Goal: Obtain resource: Obtain resource

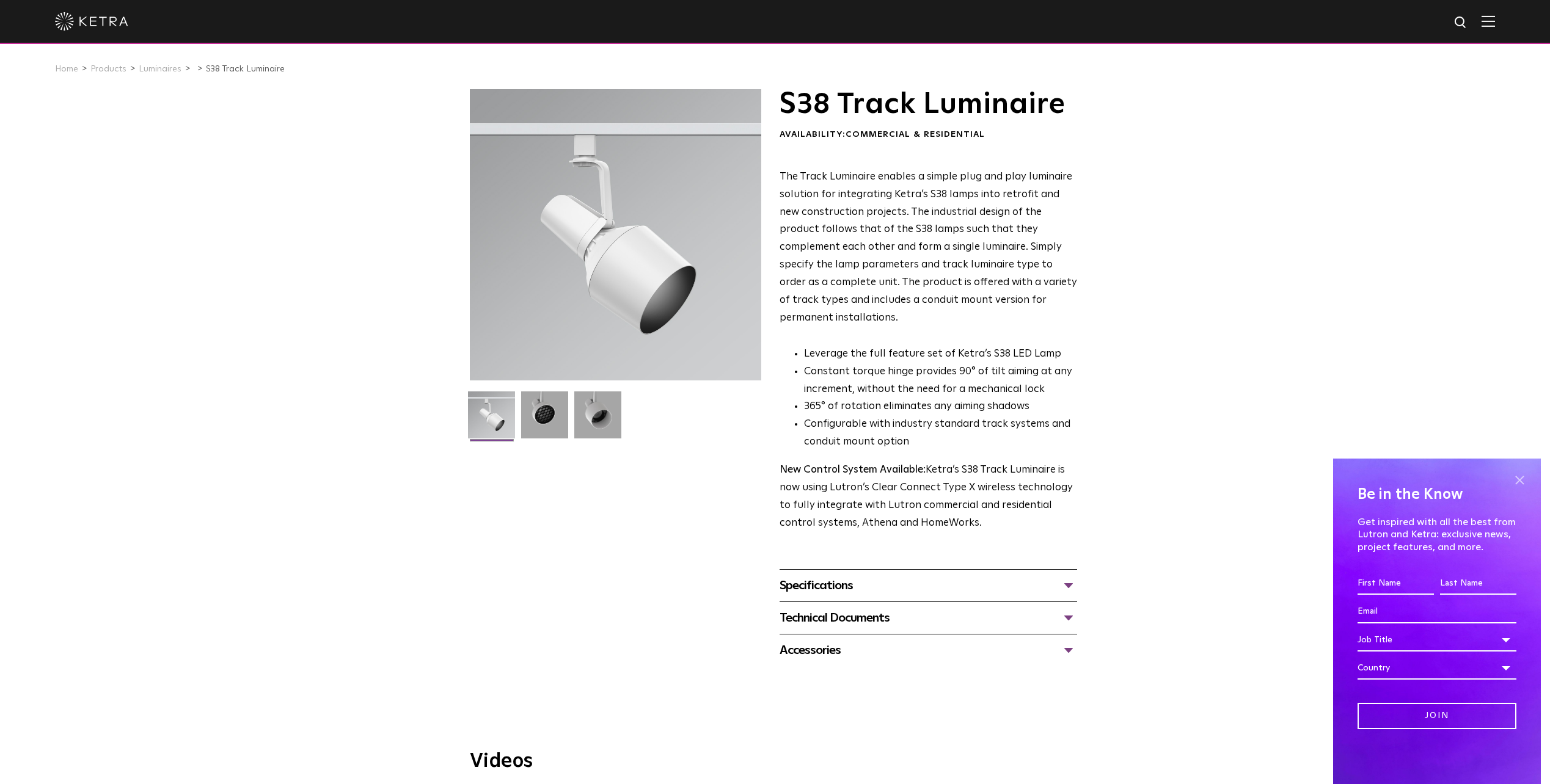
click at [1517, 481] on span at bounding box center [1520, 480] width 18 height 18
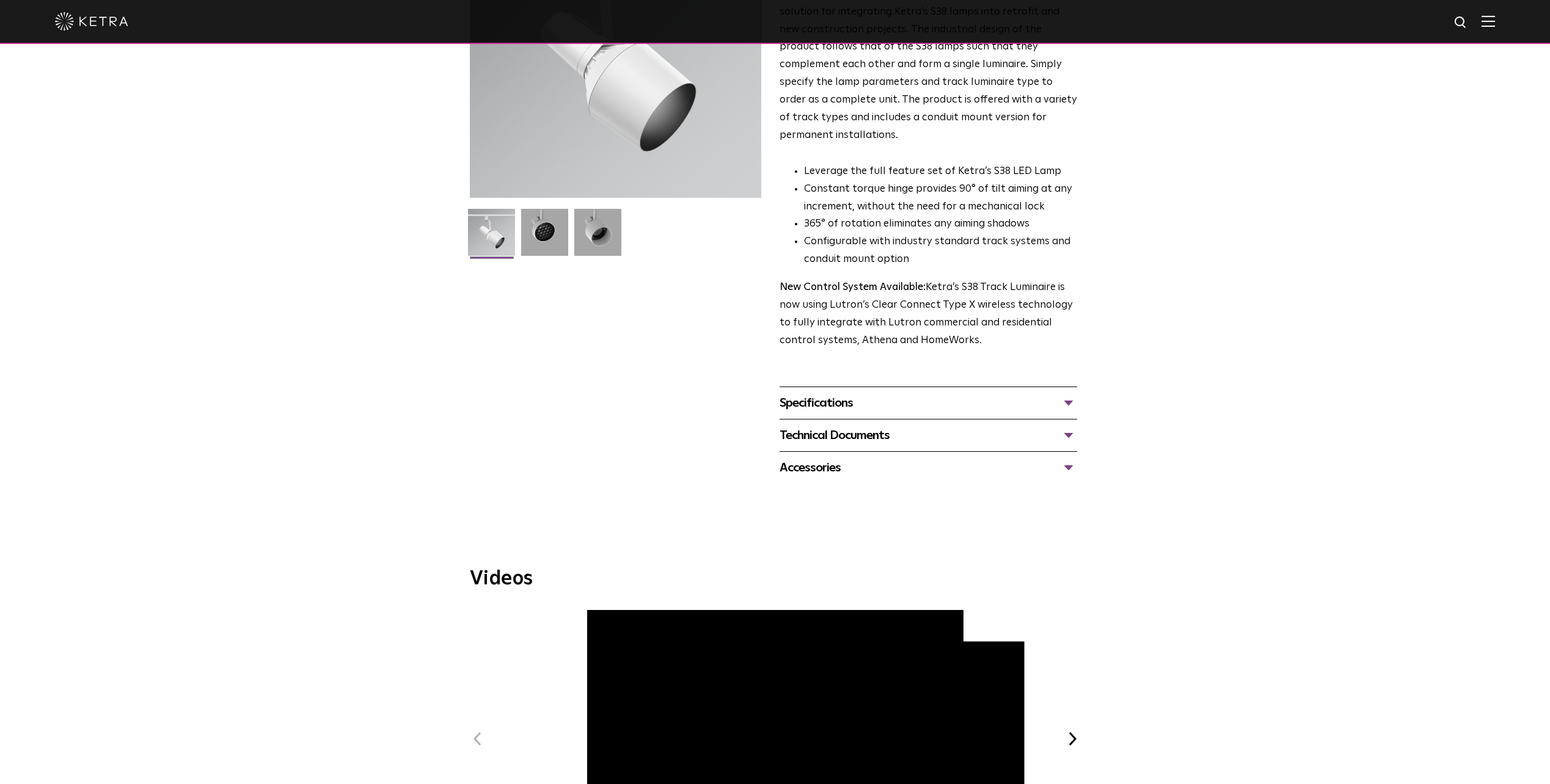
scroll to position [184, 0]
click at [926, 392] on div "Specifications" at bounding box center [928, 402] width 297 height 19
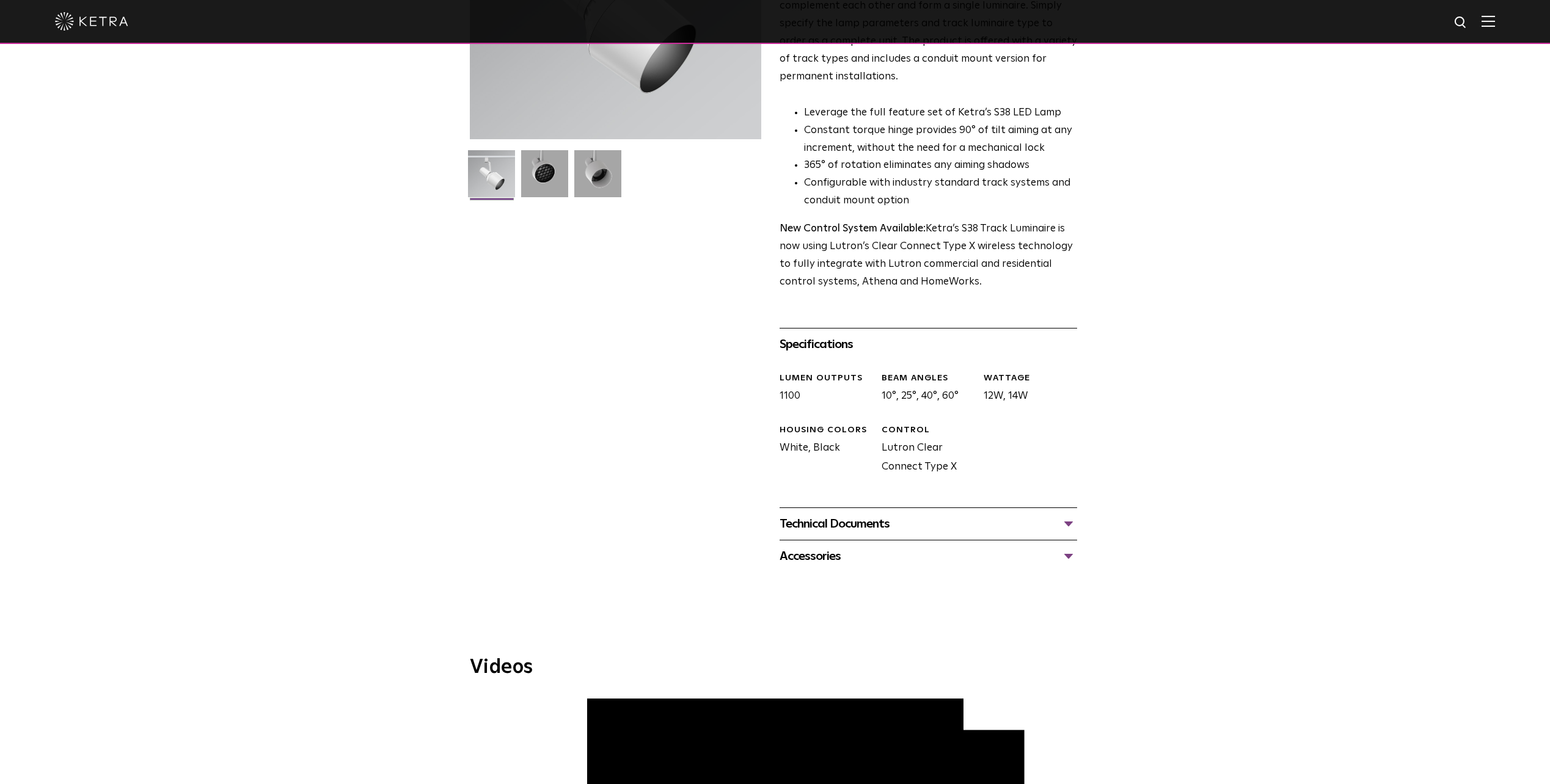
scroll to position [245, 0]
click at [952, 511] on div "Technical Documents" at bounding box center [928, 521] width 297 height 19
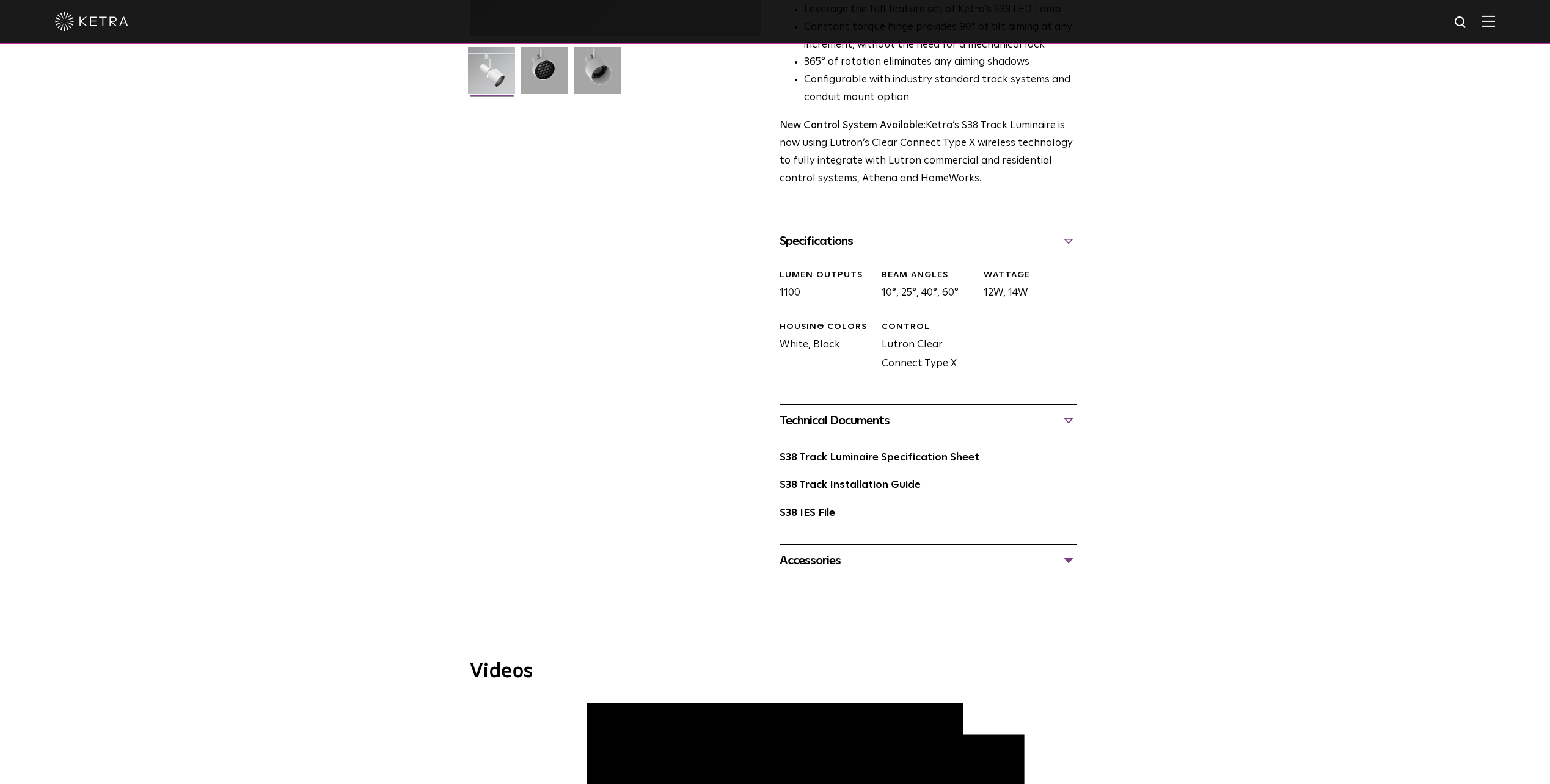
scroll to position [366, 0]
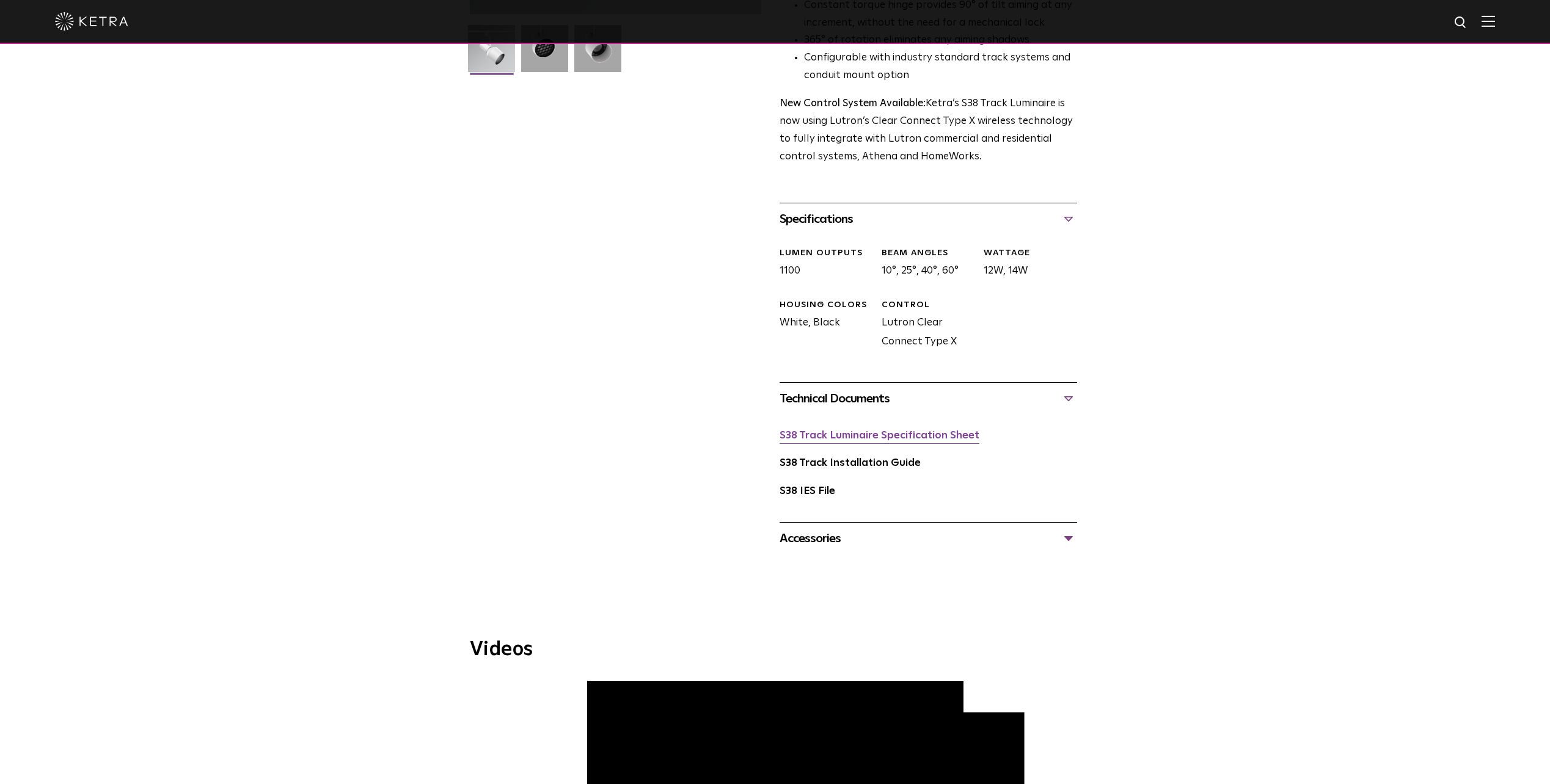
click at [938, 430] on link "S38 Track Luminaire Specification Sheet" at bounding box center [879, 435] width 200 height 11
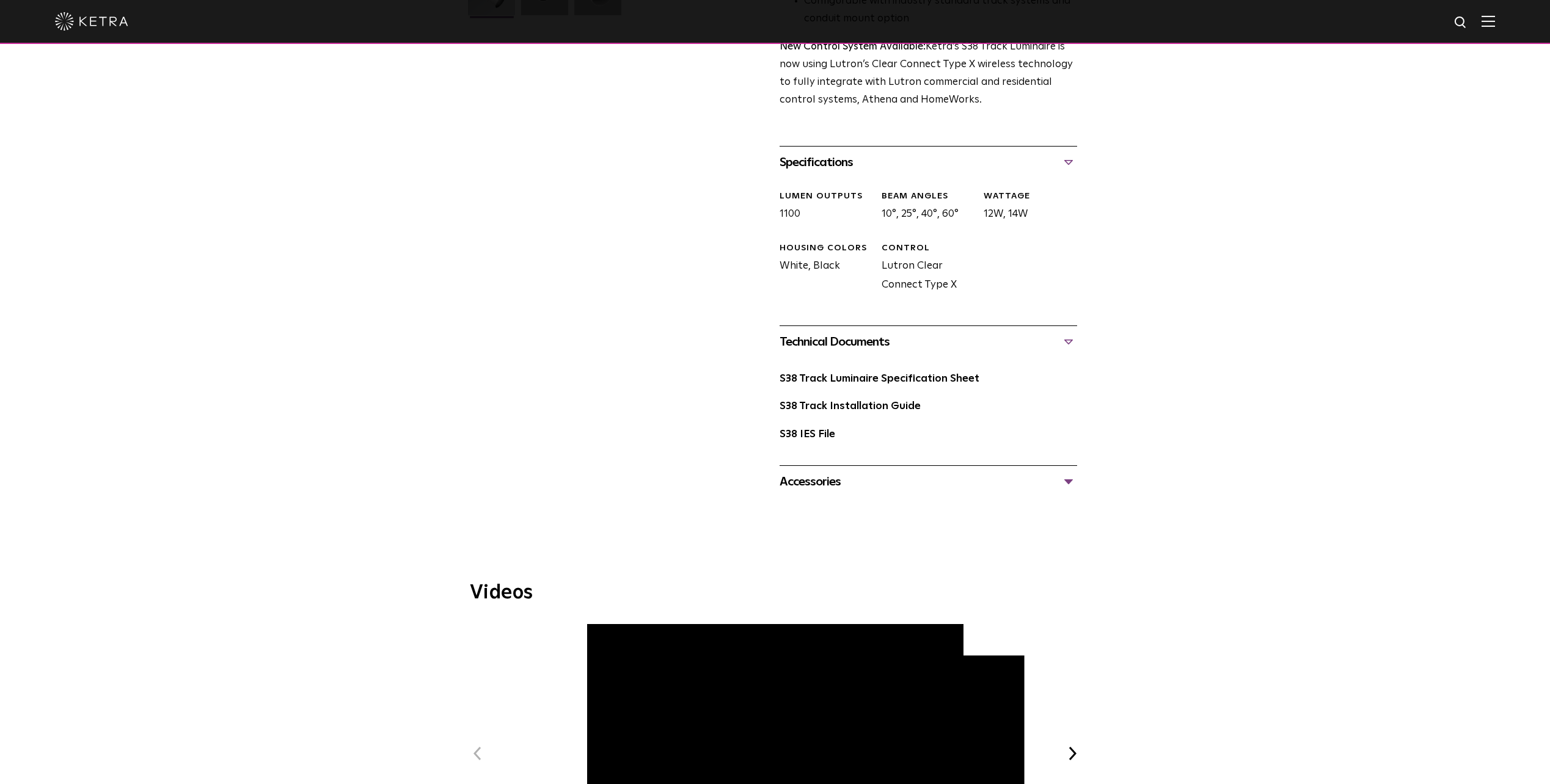
scroll to position [427, 0]
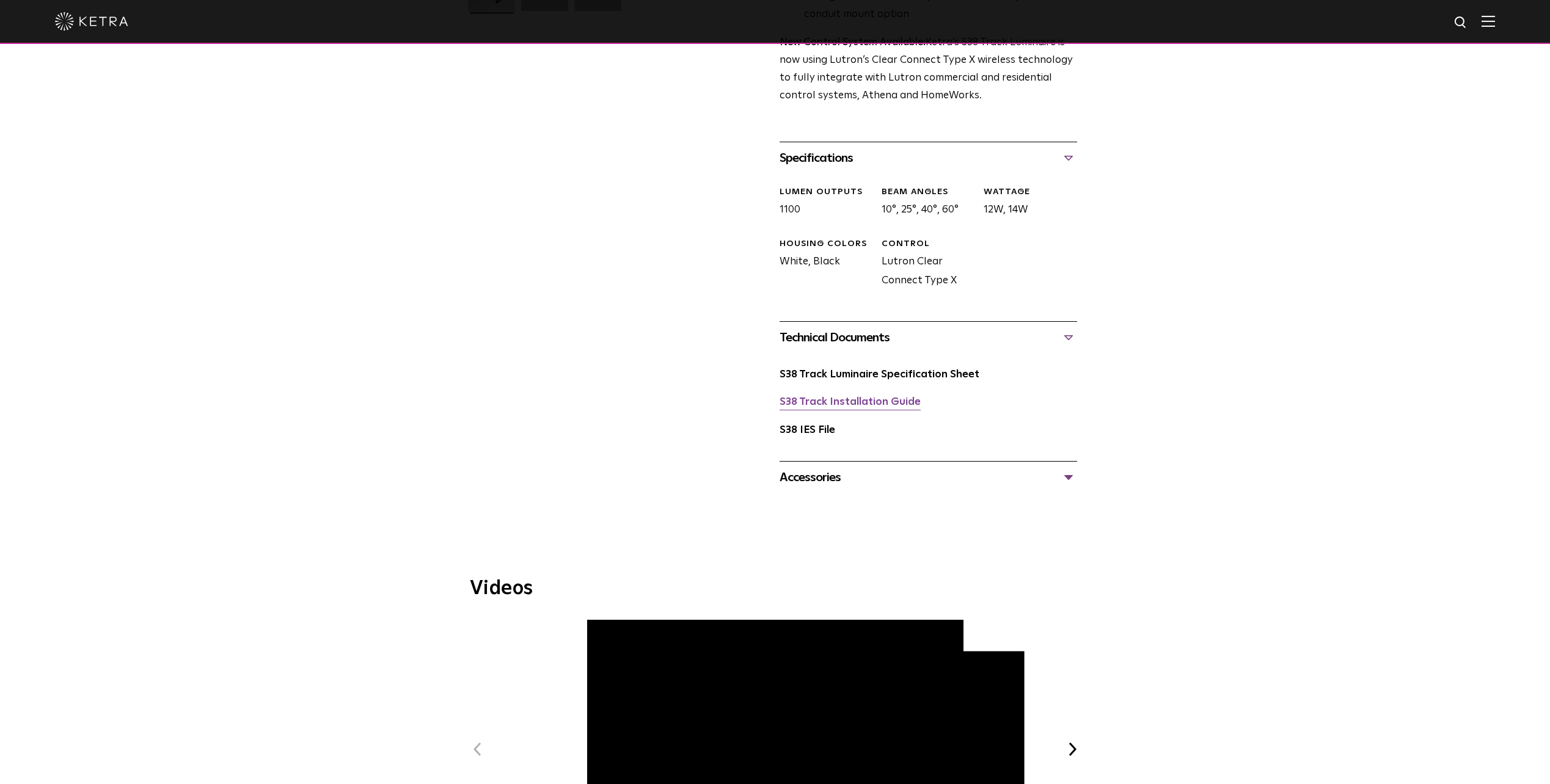
click at [794, 397] on link "S38 Track Installation Guide" at bounding box center [849, 402] width 141 height 11
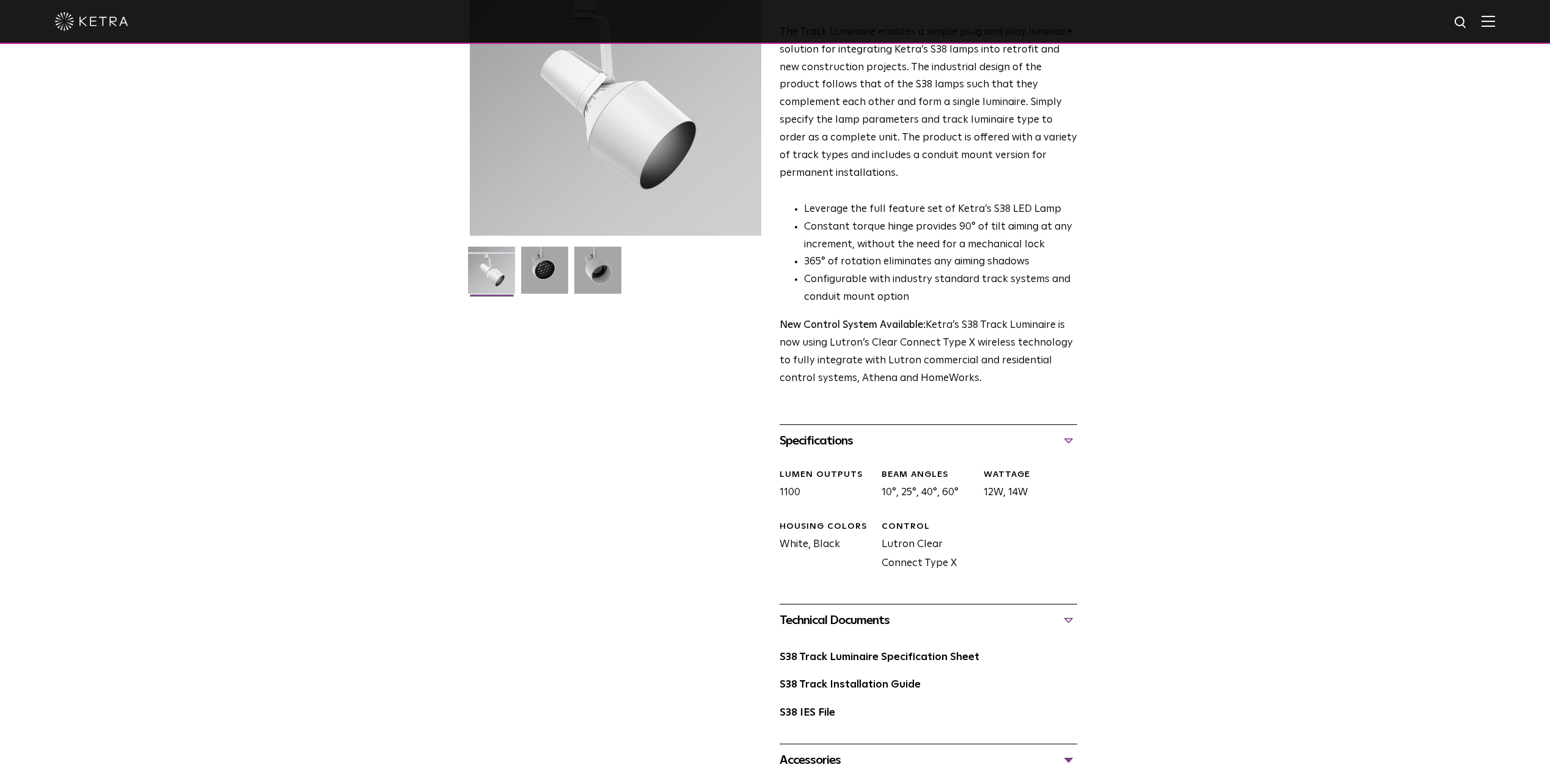
scroll to position [0, 0]
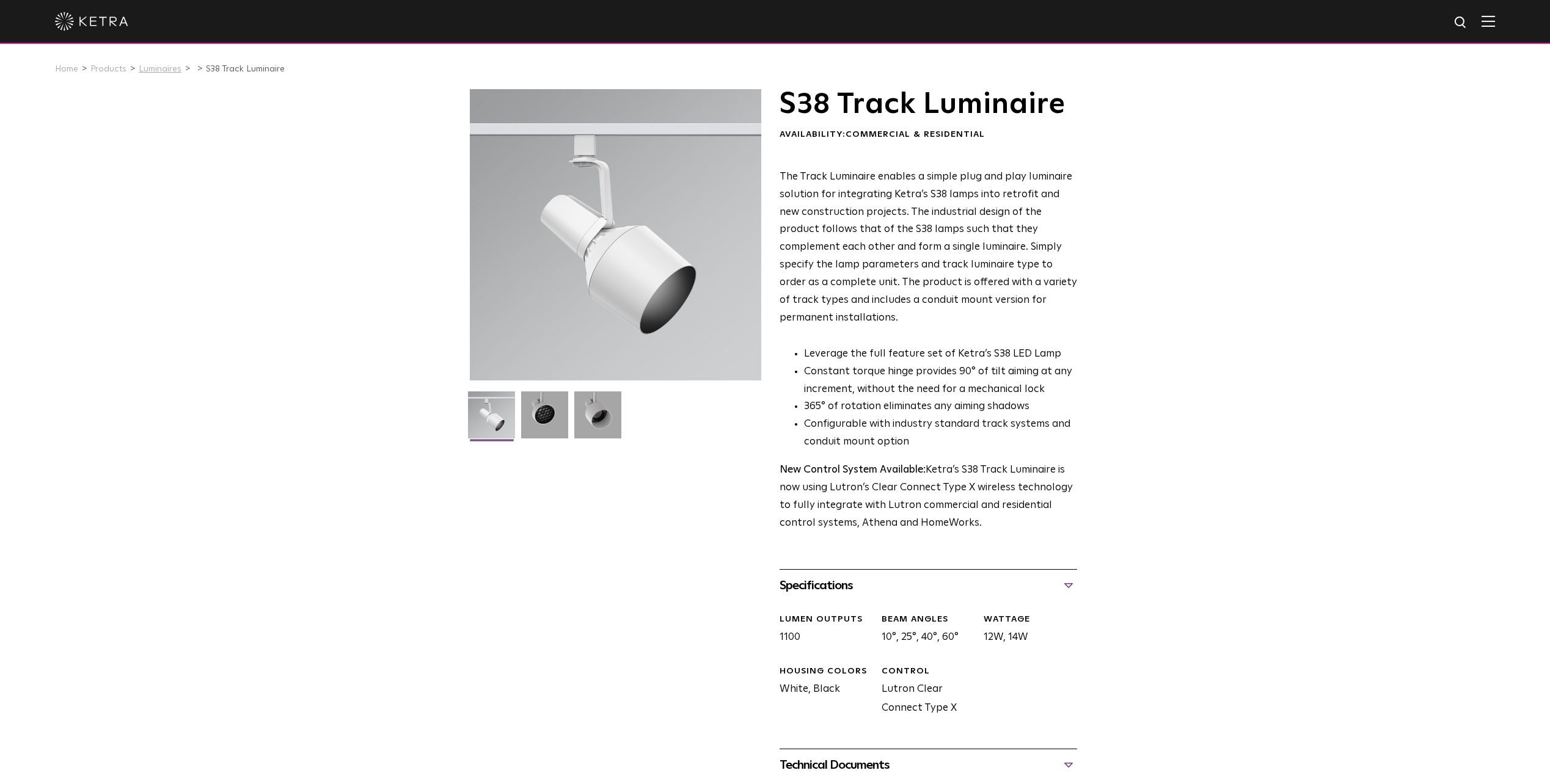
click at [149, 71] on link "Luminaires" at bounding box center [160, 69] width 43 height 9
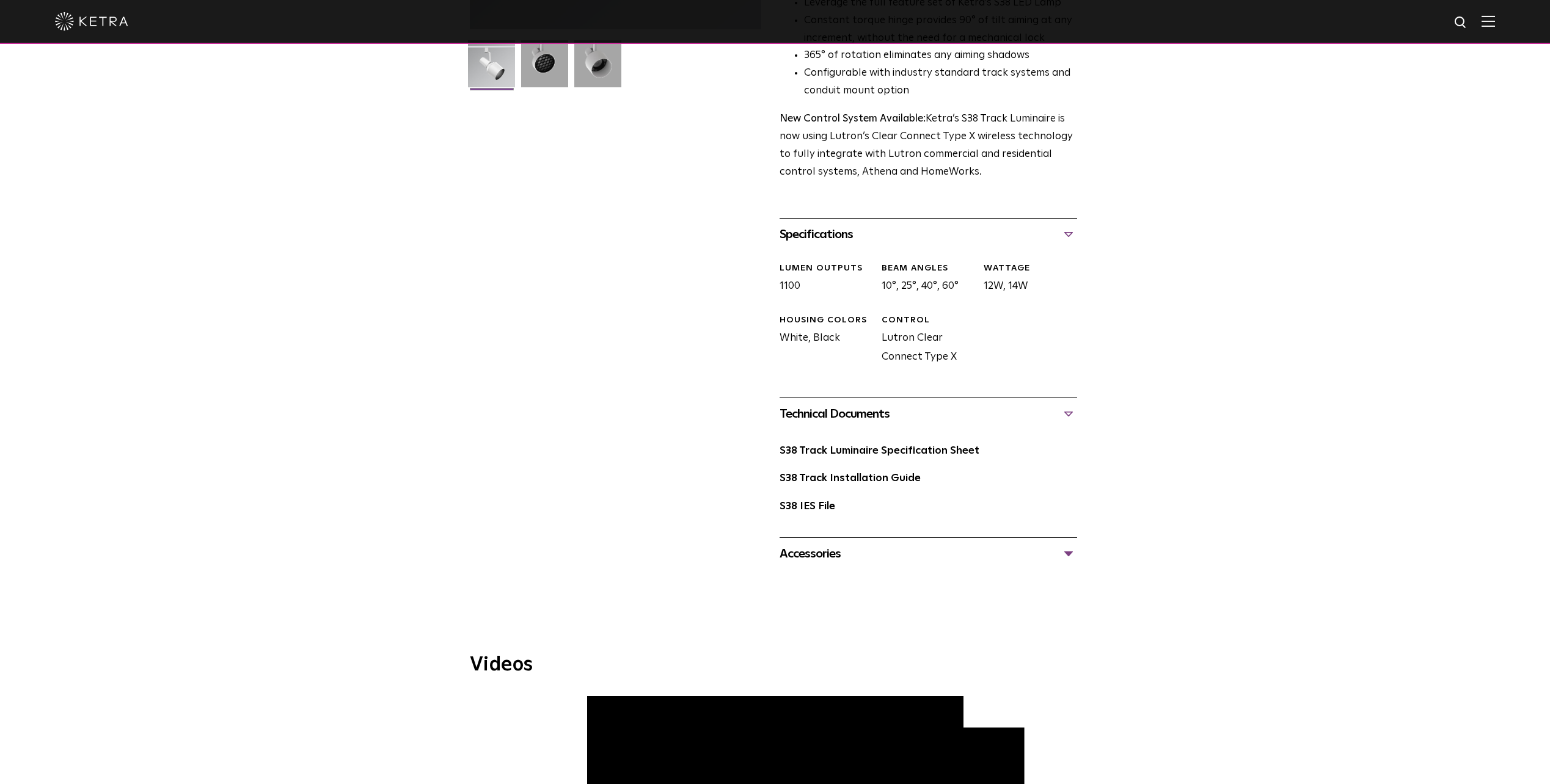
scroll to position [366, 0]
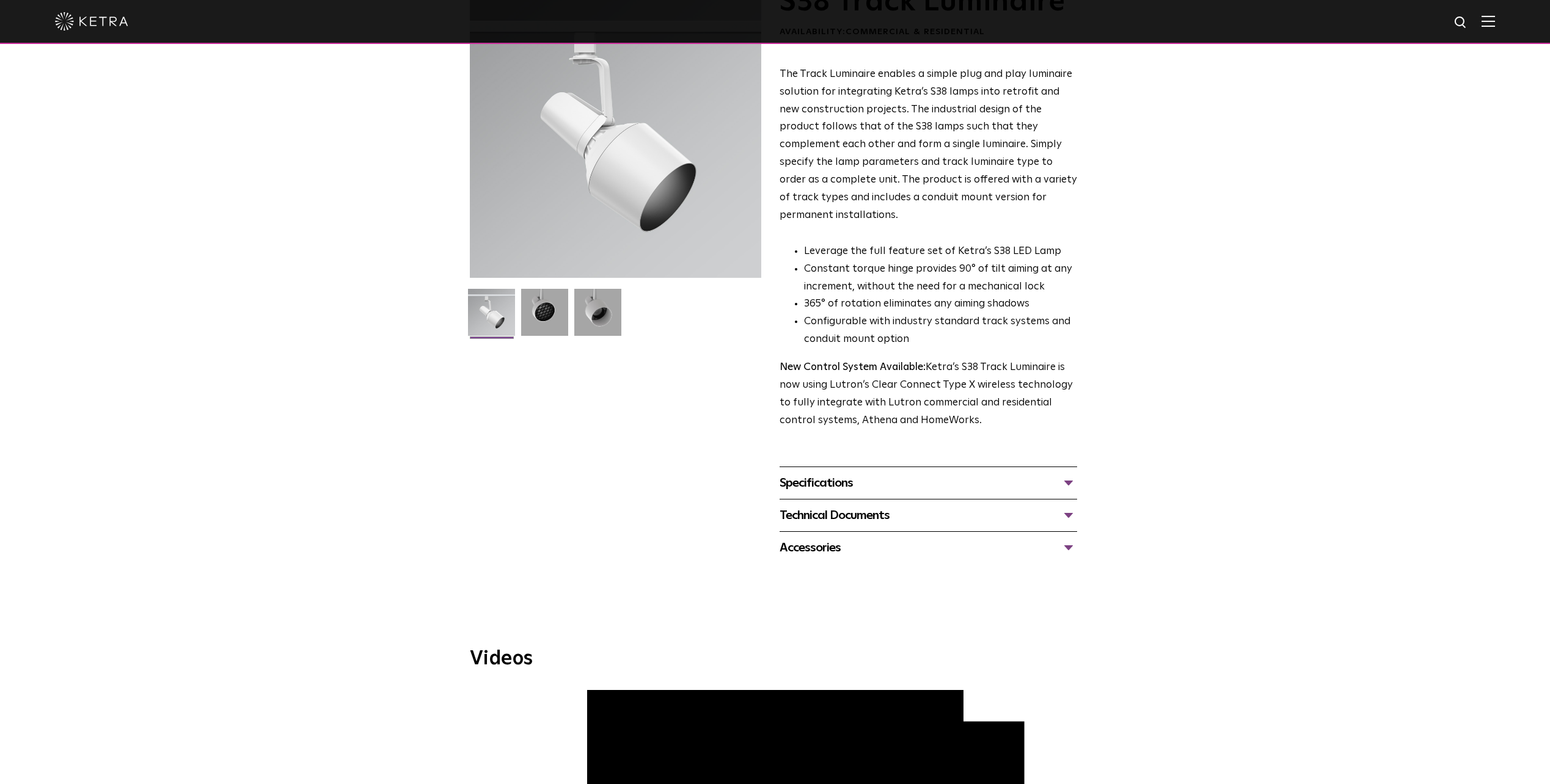
scroll to position [122, 0]
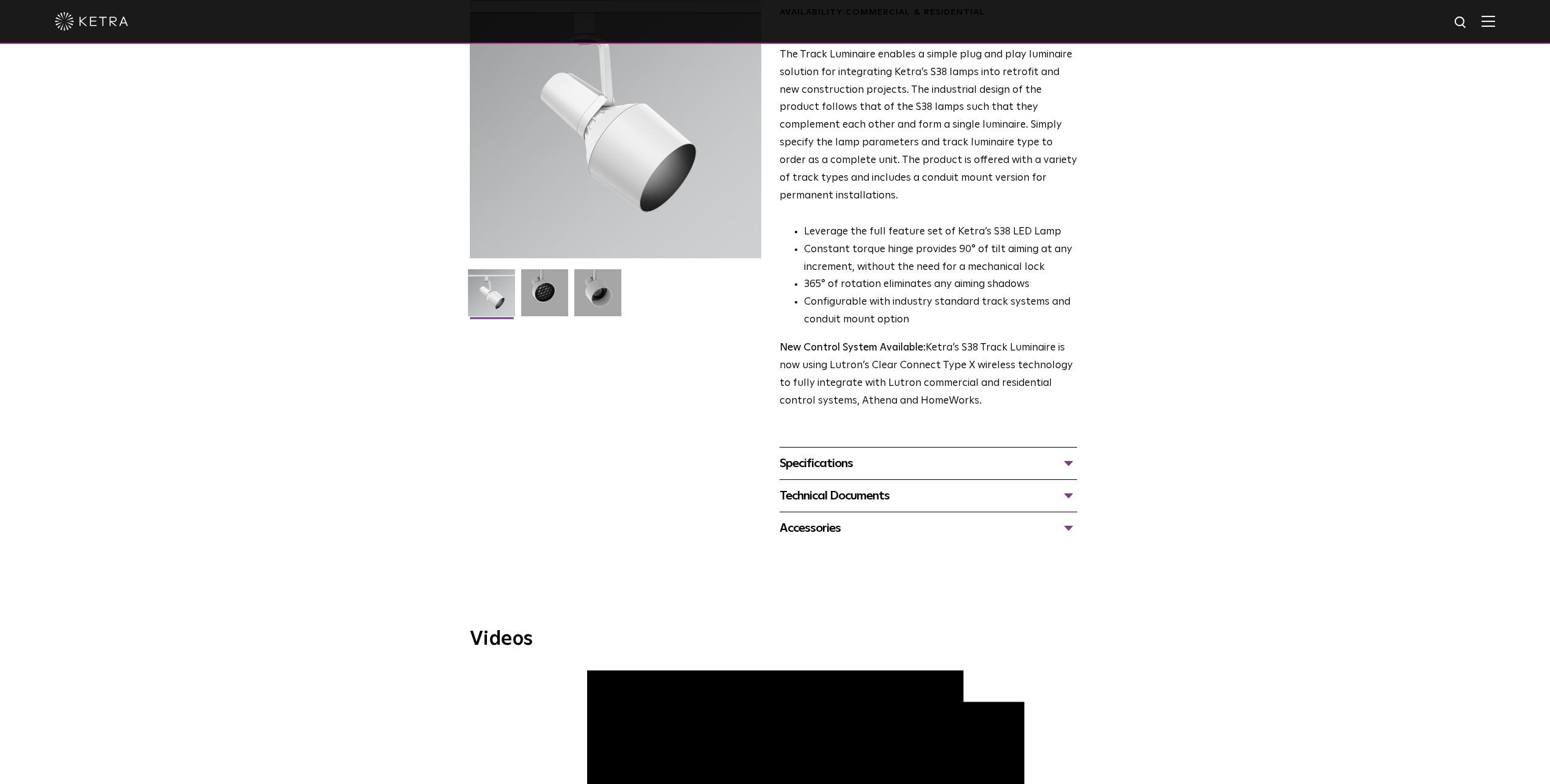
click at [880, 459] on div "Specifications LUMEN OUTPUTS 1100 BEAM ANGLES 10°, 25°, 40°, 60° WATTAGE 12W, 1…" at bounding box center [928, 462] width 297 height 32
click at [1063, 454] on div "Specifications" at bounding box center [928, 463] width 297 height 19
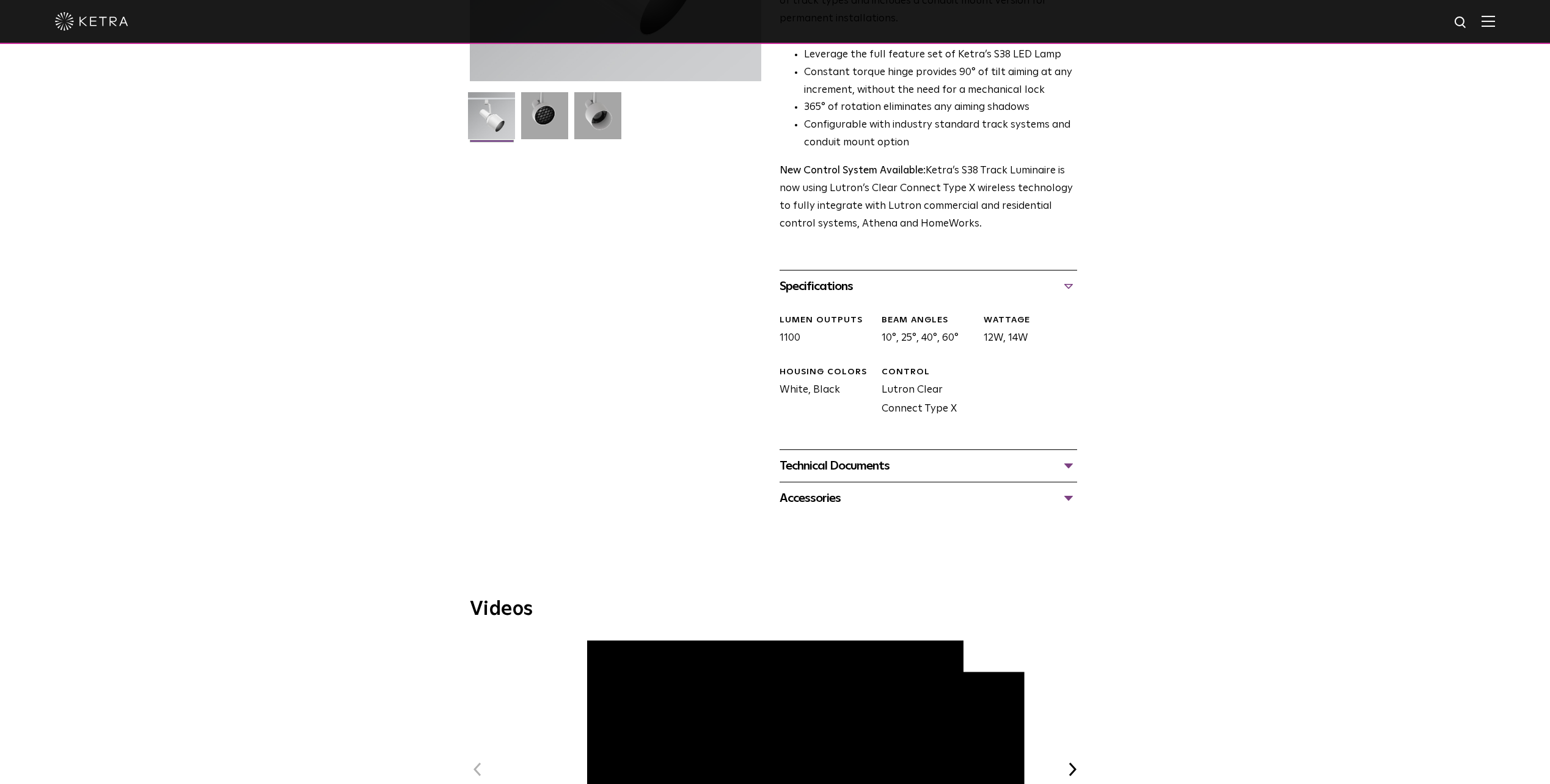
scroll to position [305, 0]
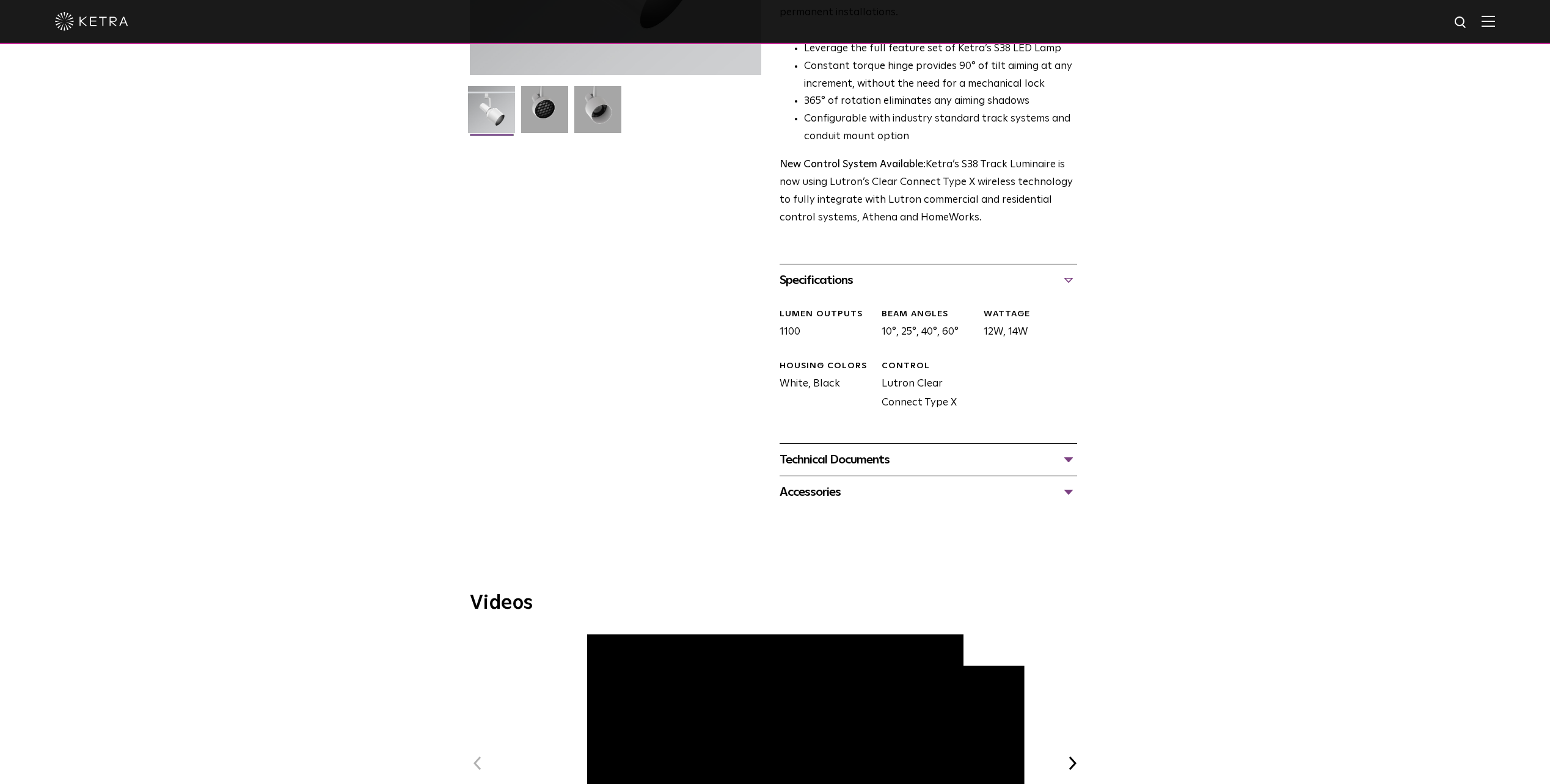
click at [1065, 450] on div "Technical Documents" at bounding box center [928, 460] width 297 height 19
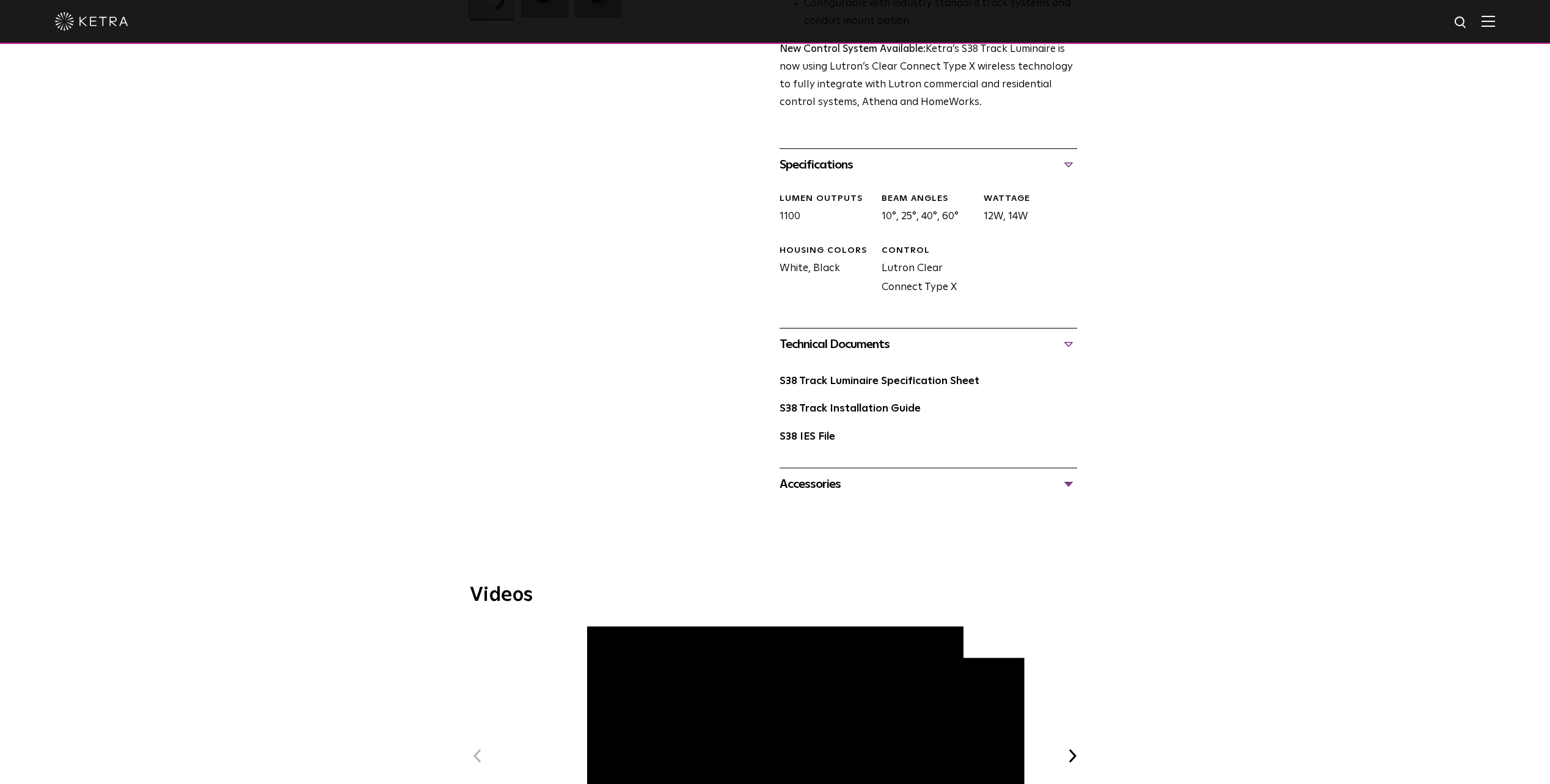
scroll to position [427, 0]
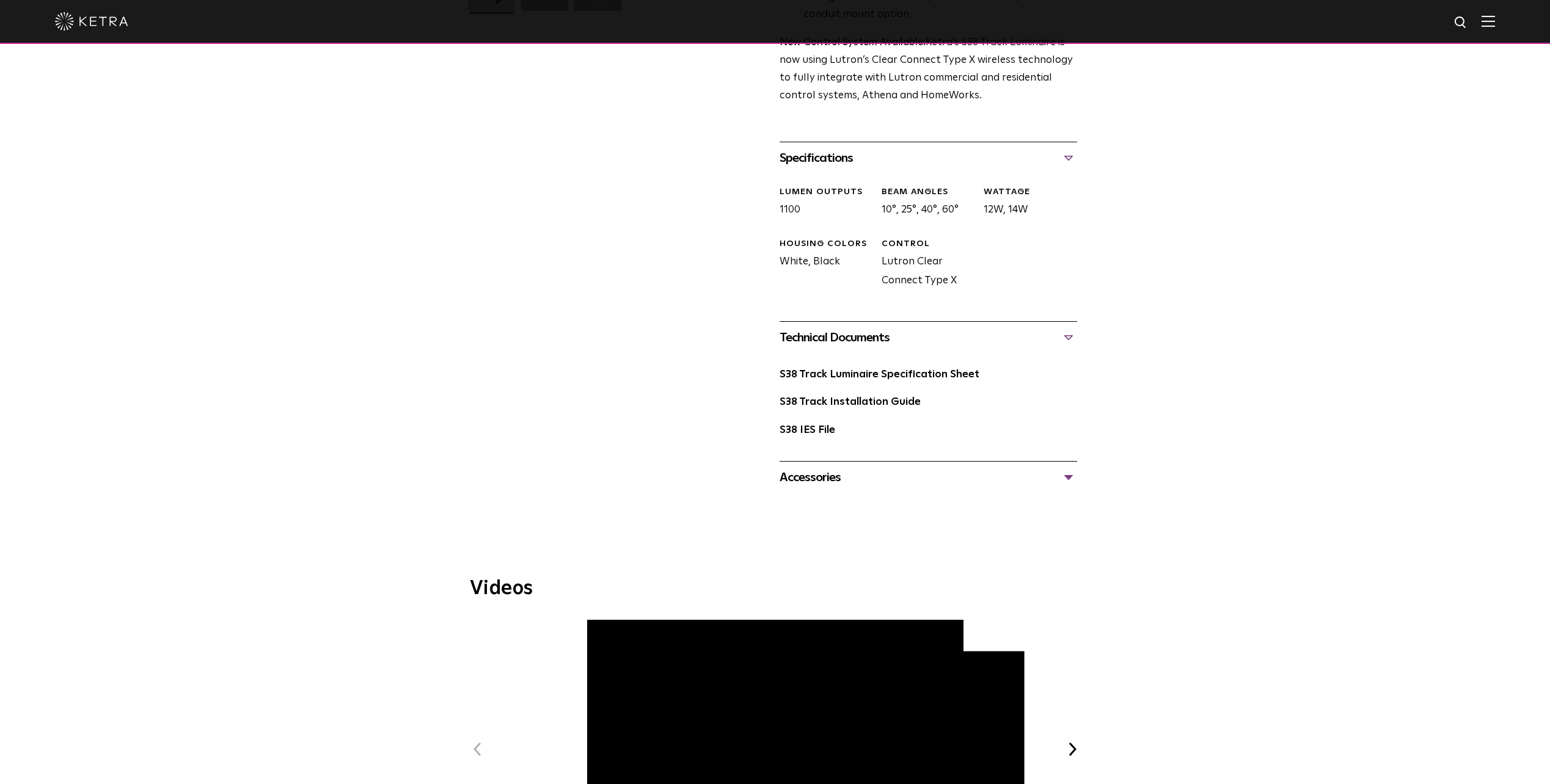
click at [1061, 468] on div "Accessories" at bounding box center [928, 478] width 297 height 19
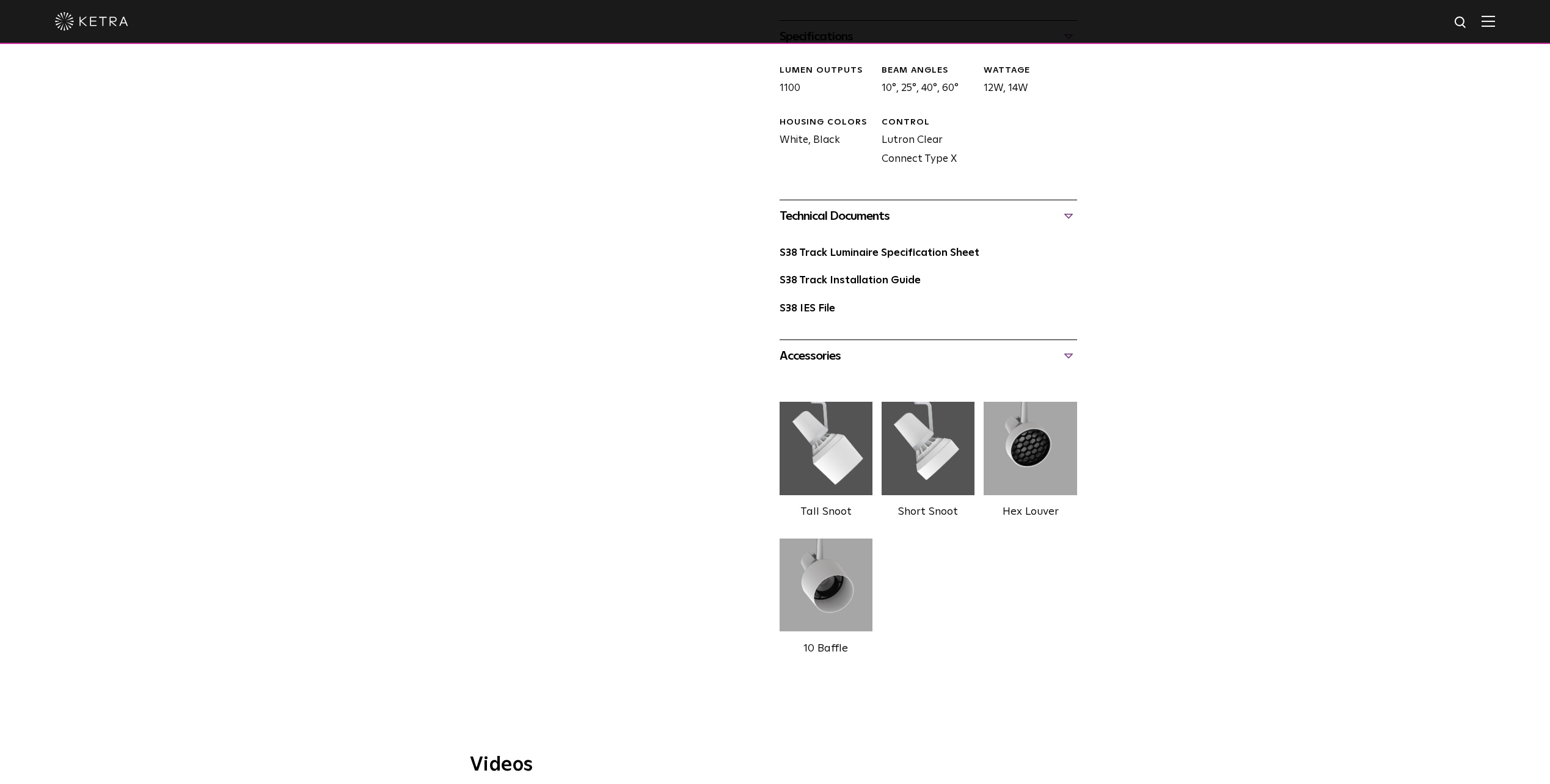
scroll to position [550, 0]
click at [895, 248] on link "S38 Track Luminaire Specification Sheet" at bounding box center [879, 253] width 200 height 11
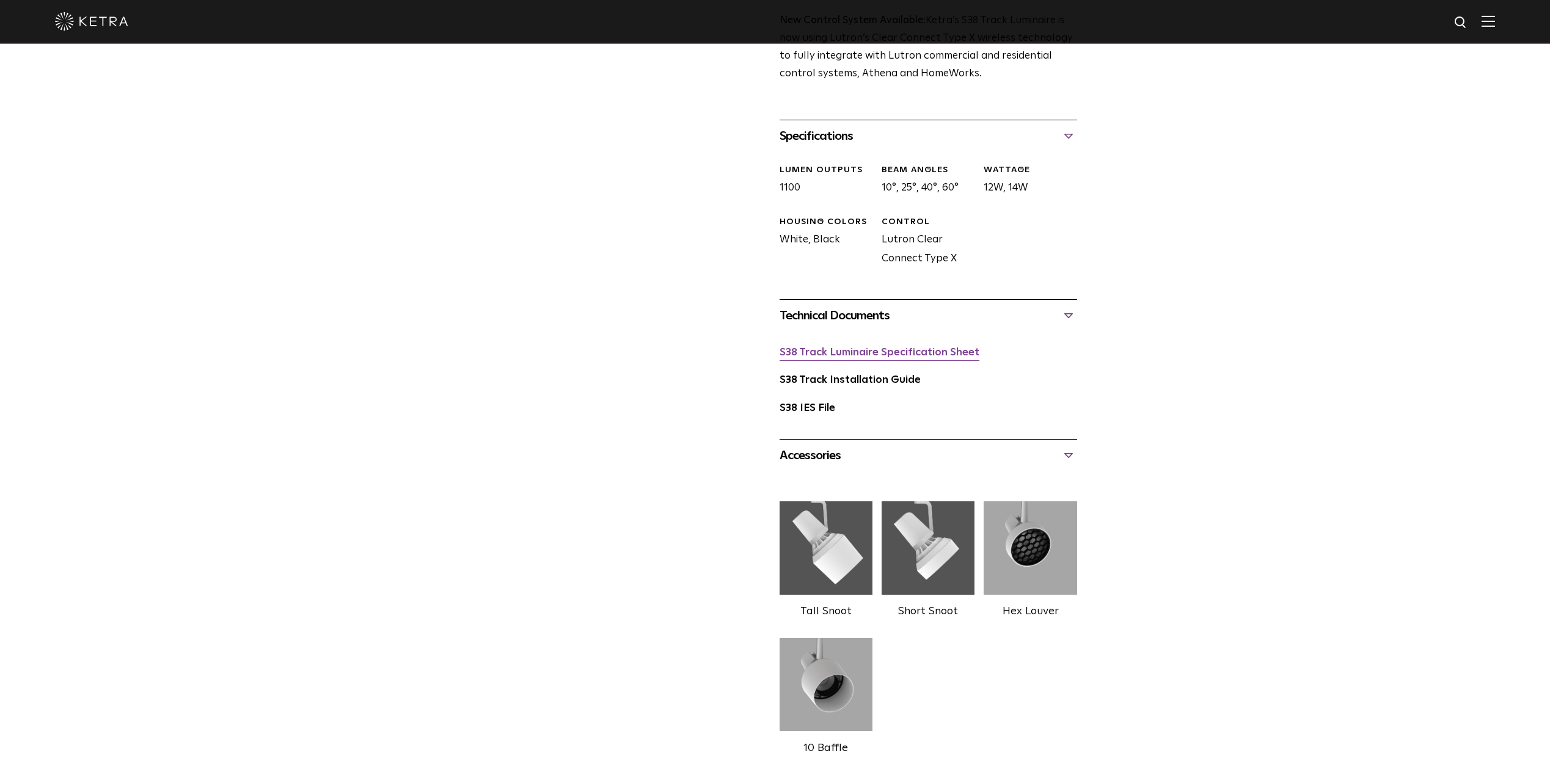
scroll to position [427, 0]
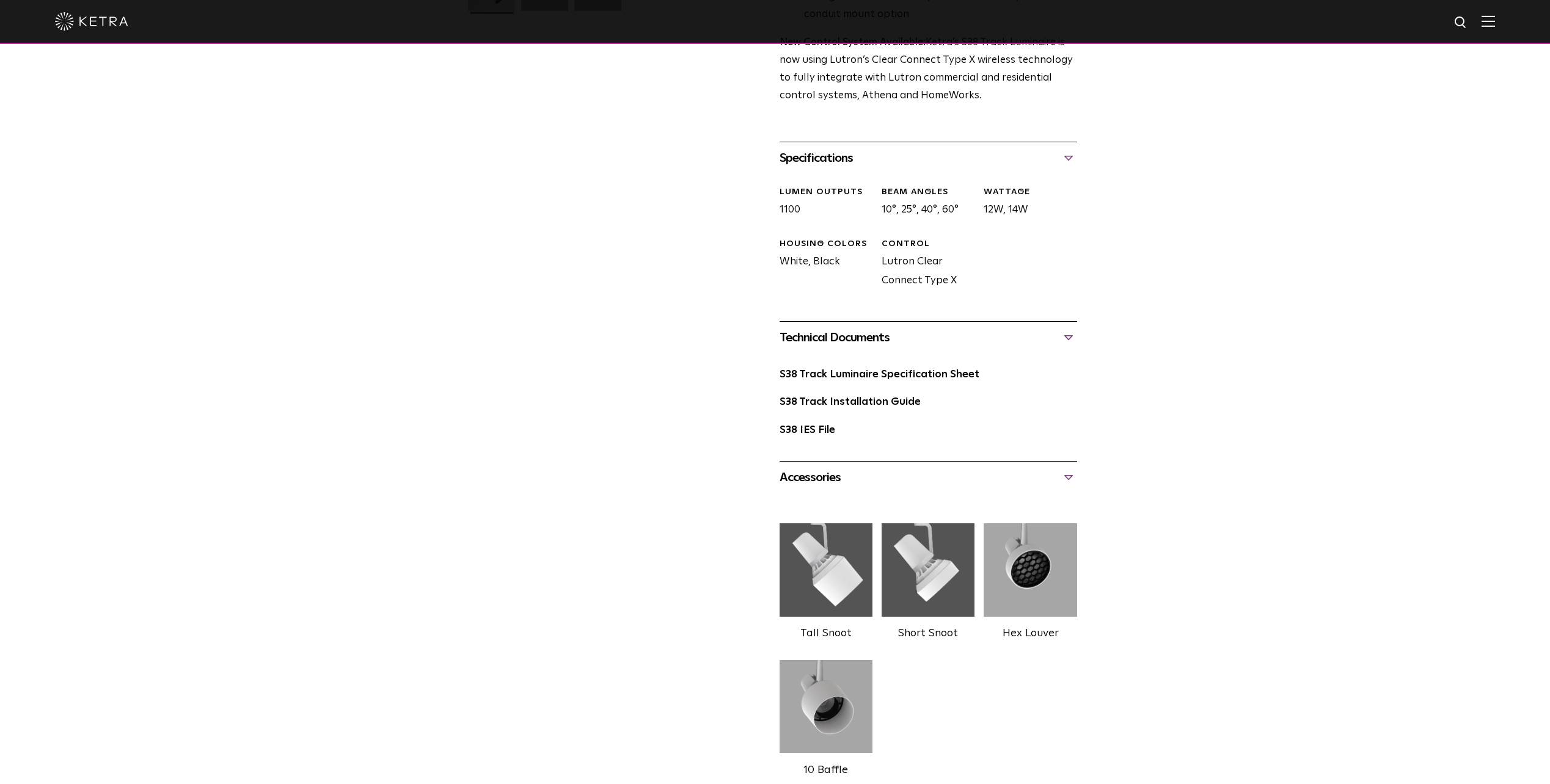
click at [810, 393] on div "S38 Track Installation Guide" at bounding box center [928, 407] width 297 height 28
click at [803, 397] on link "S38 Track Installation Guide" at bounding box center [849, 402] width 141 height 11
